Goal: Check status: Check status

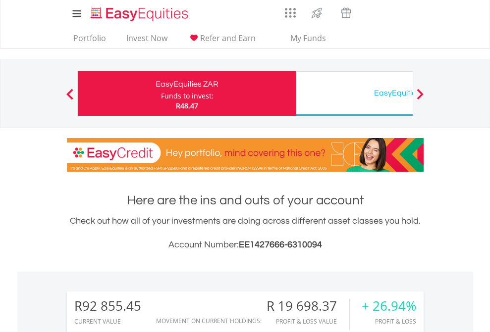
scroll to position [95, 156]
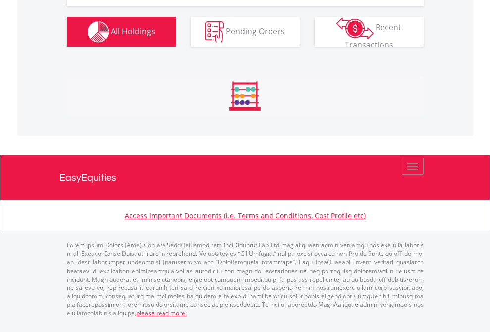
scroll to position [95, 156]
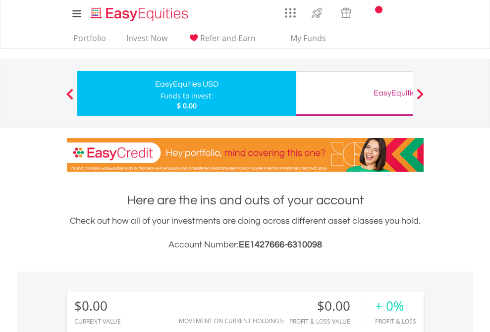
scroll to position [95, 156]
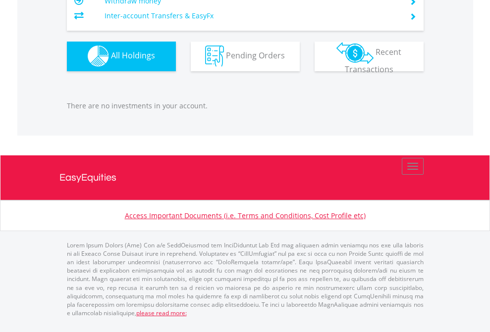
scroll to position [981, 0]
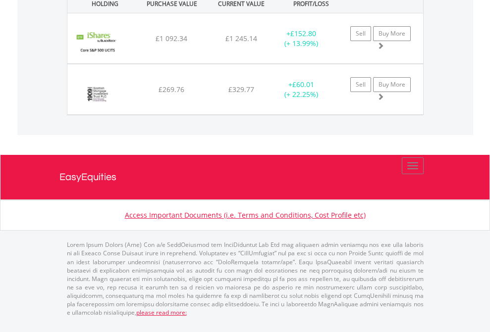
scroll to position [95, 156]
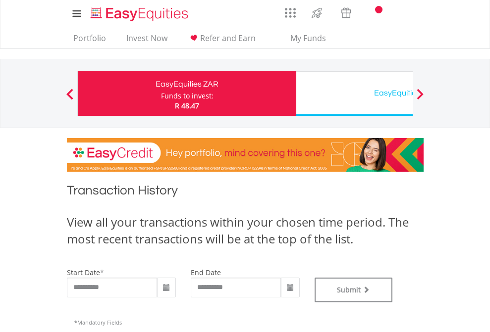
scroll to position [402, 0]
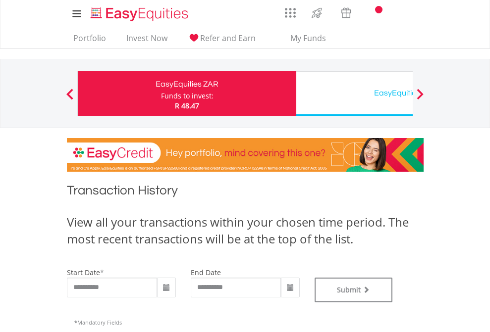
click at [354, 94] on div "EasyEquities USD" at bounding box center [405, 93] width 207 height 14
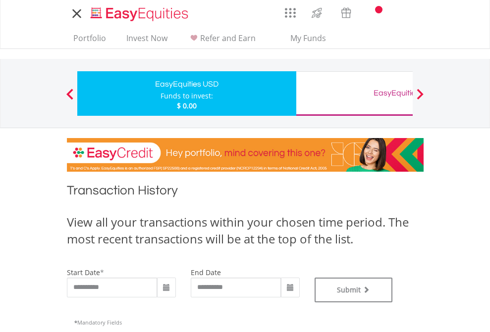
type input "**********"
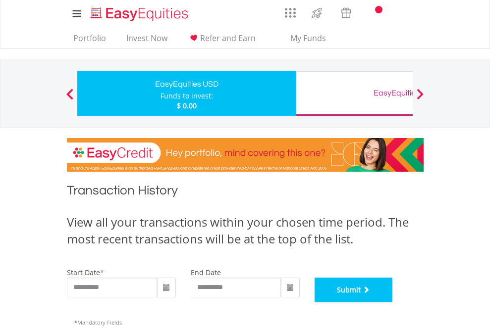
click at [393, 303] on button "Submit" at bounding box center [354, 290] width 78 height 25
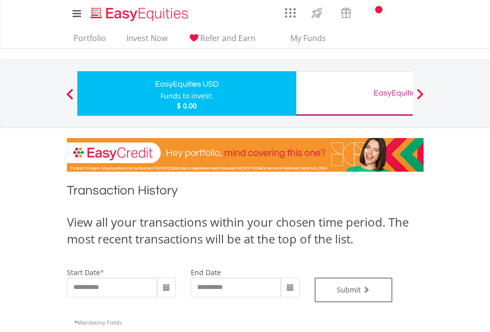
click at [354, 94] on div "EasyEquities GBP" at bounding box center [405, 93] width 207 height 14
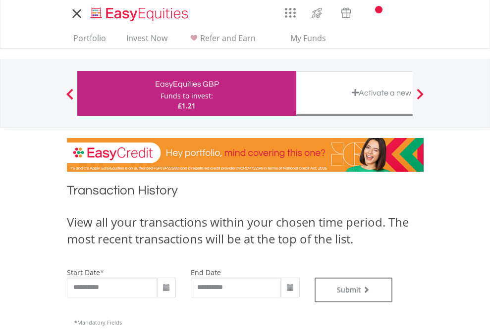
type input "**********"
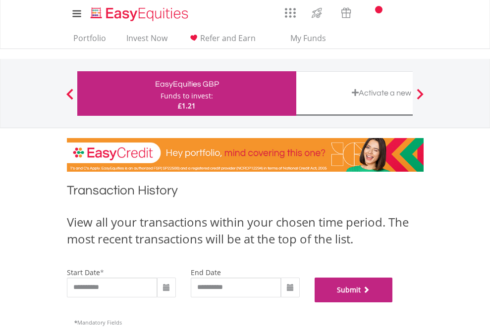
click at [393, 303] on button "Submit" at bounding box center [354, 290] width 78 height 25
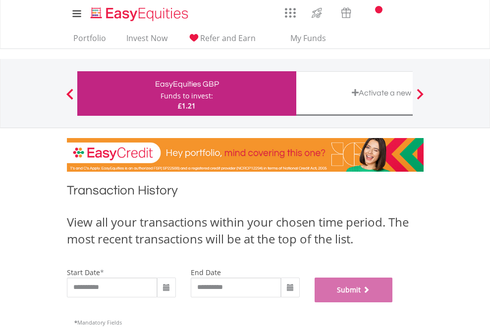
scroll to position [402, 0]
